Goal: Task Accomplishment & Management: Use online tool/utility

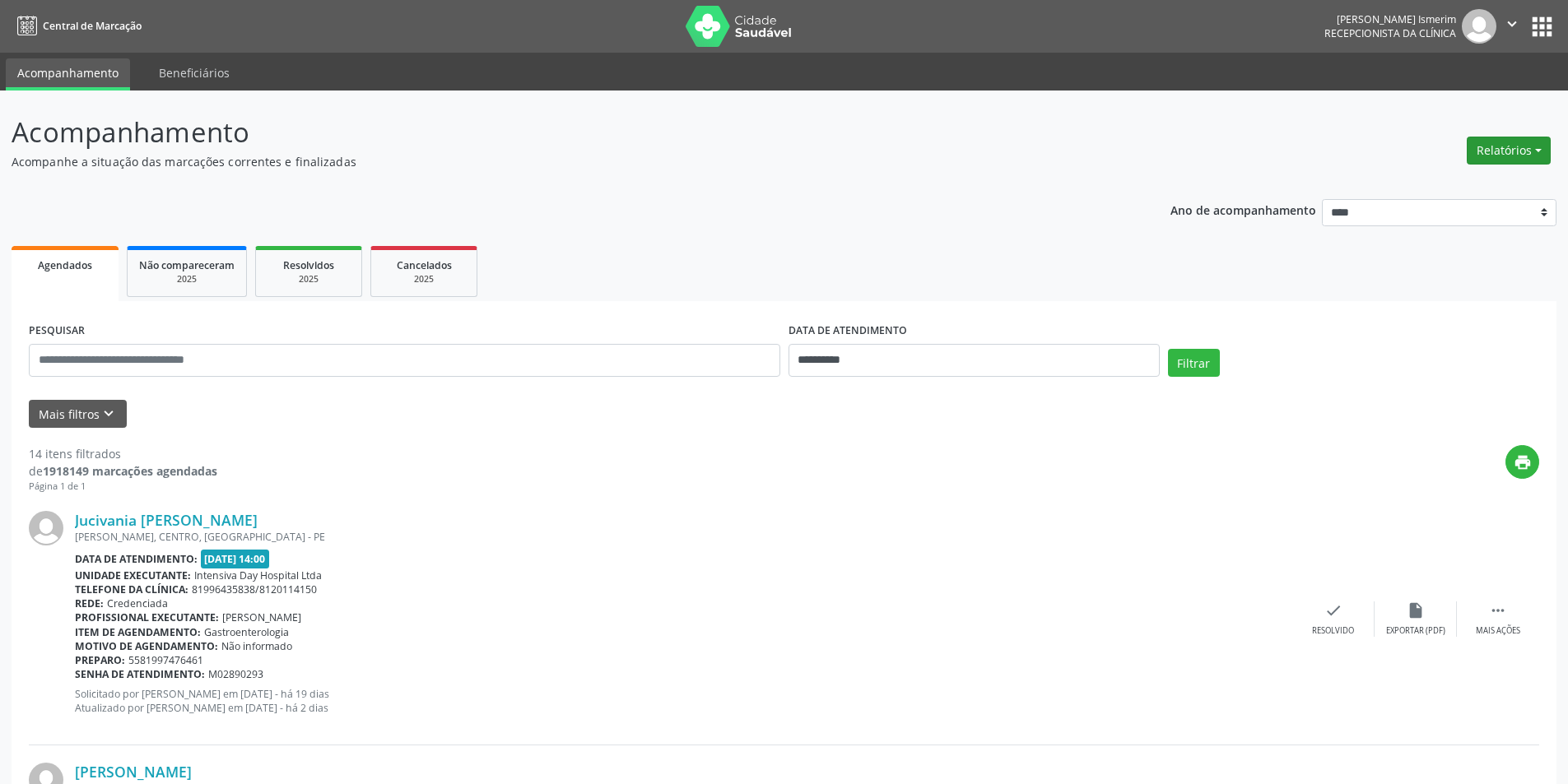
click at [1481, 144] on button "Relatórios" at bounding box center [1509, 151] width 84 height 28
click at [1417, 177] on link "Agendamentos" at bounding box center [1463, 186] width 177 height 23
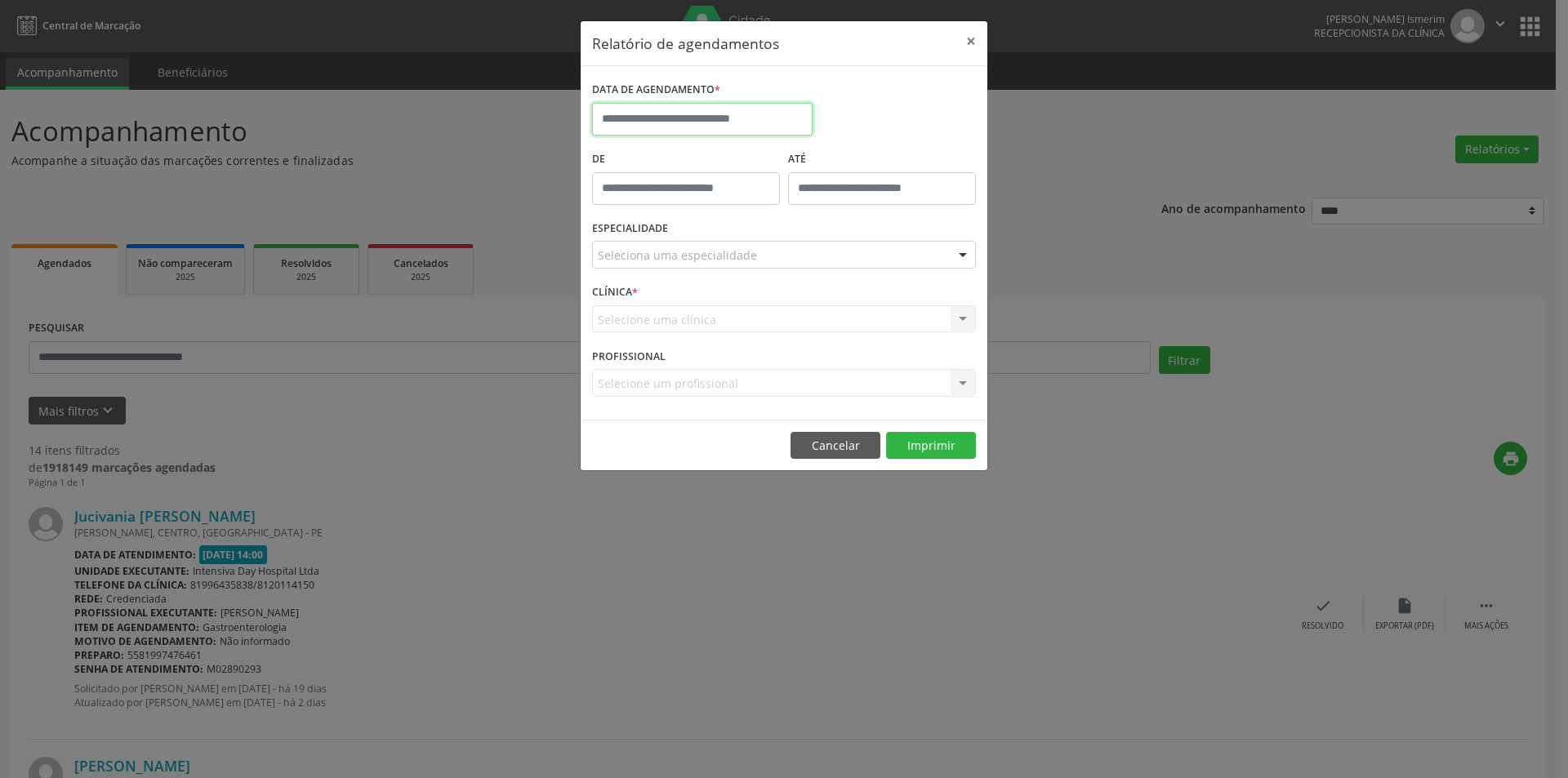
click at [705, 125] on input "text" at bounding box center [702, 119] width 220 height 33
click at [640, 239] on span "8" at bounding box center [645, 237] width 32 height 32
type input "**********"
click at [769, 245] on div "Seleciona uma especialidade" at bounding box center [784, 255] width 384 height 28
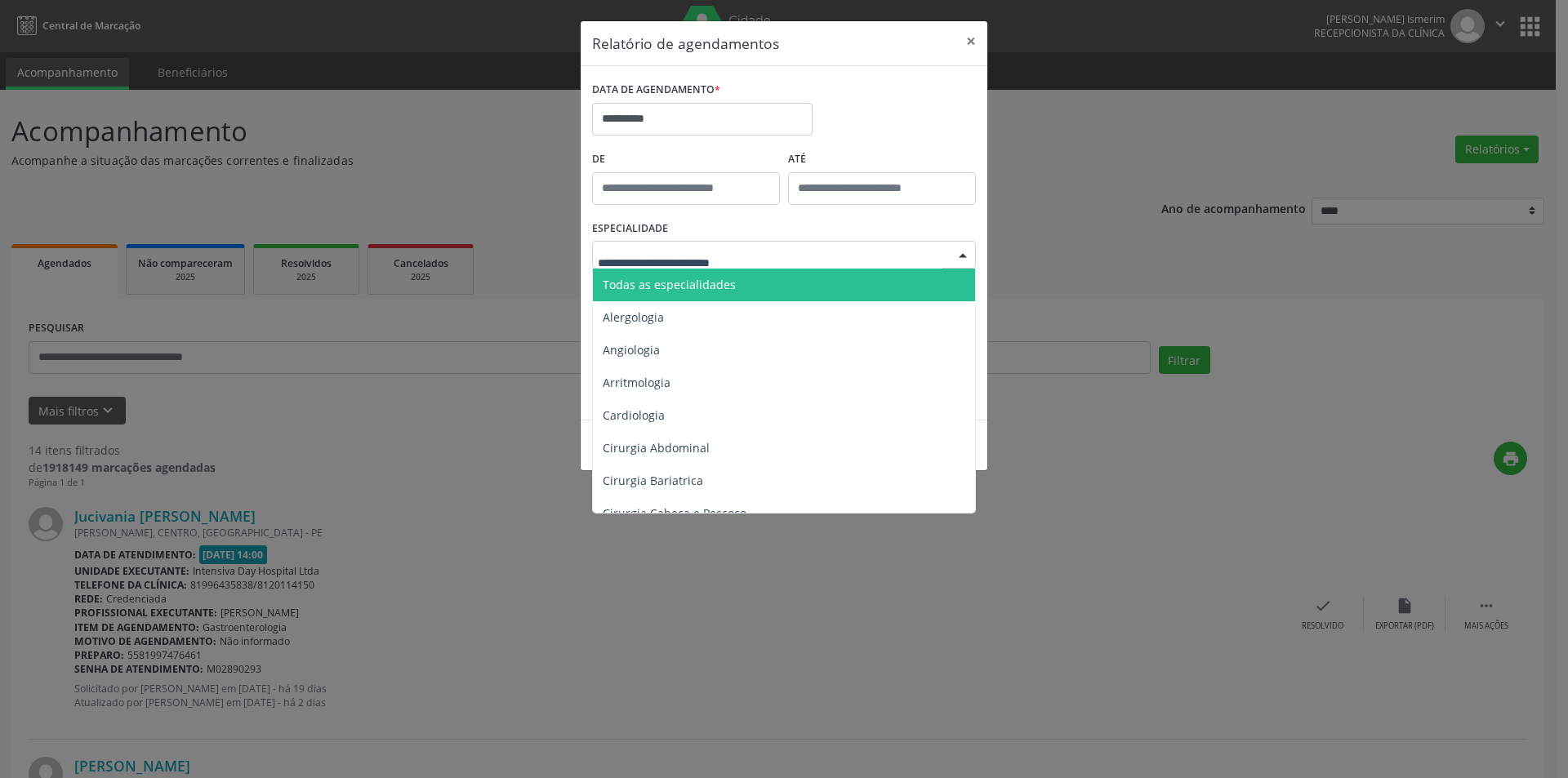
click at [738, 280] on span "Todas as especialidades" at bounding box center [785, 285] width 385 height 33
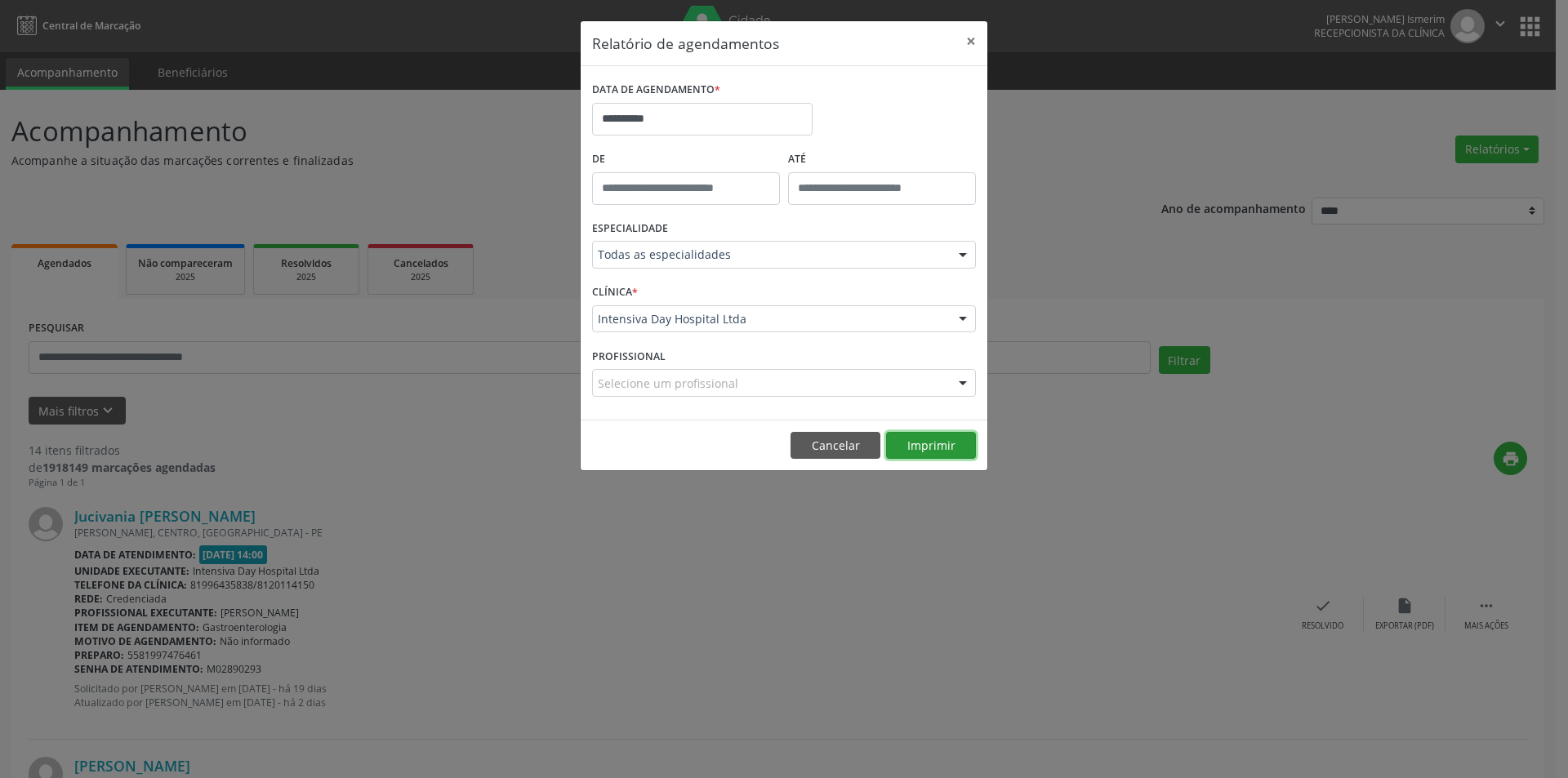
click at [915, 444] on button "Imprimir" at bounding box center [931, 446] width 90 height 28
click at [921, 446] on button "Imprimir" at bounding box center [931, 446] width 90 height 28
